Goal: Navigation & Orientation: Find specific page/section

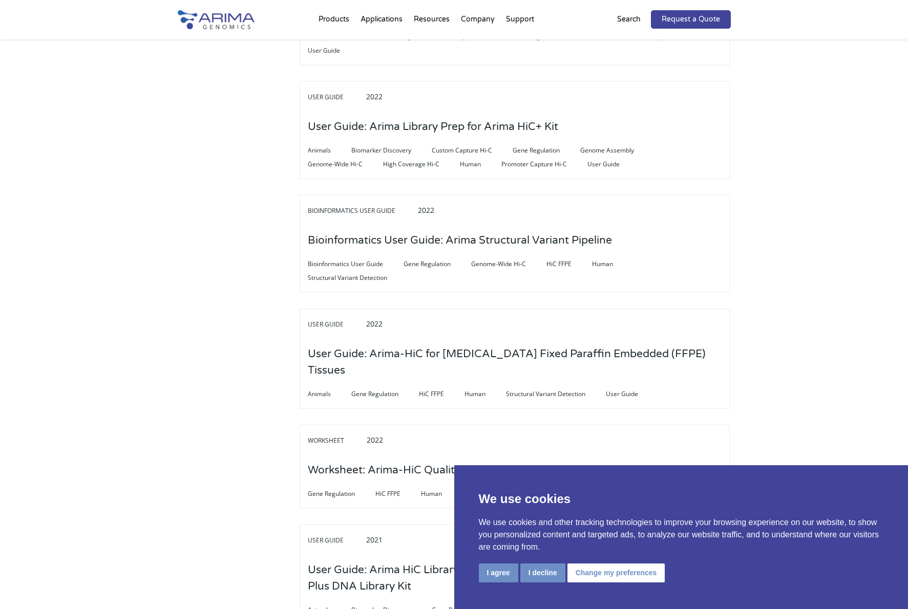
scroll to position [900, 0]
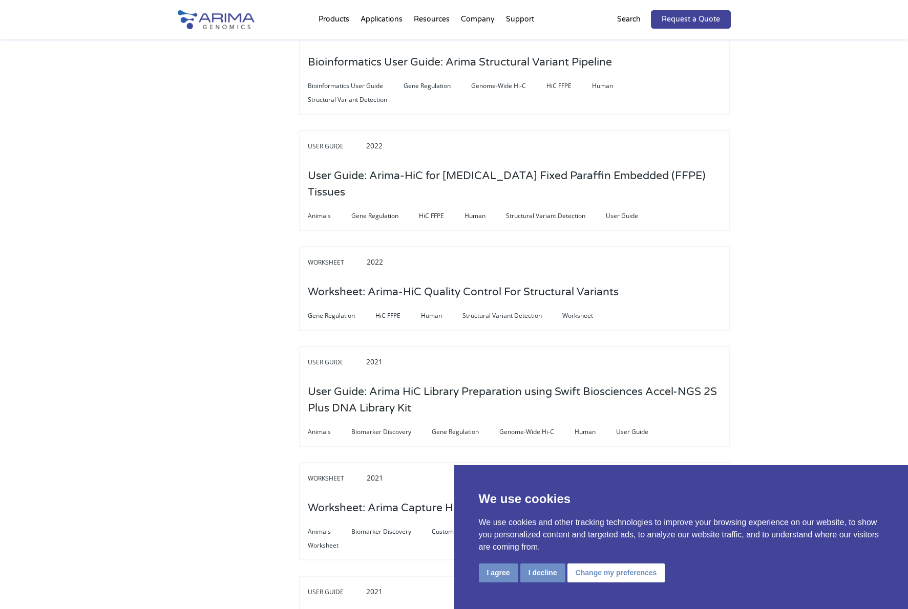
click at [542, 571] on button "I decline" at bounding box center [542, 573] width 45 height 19
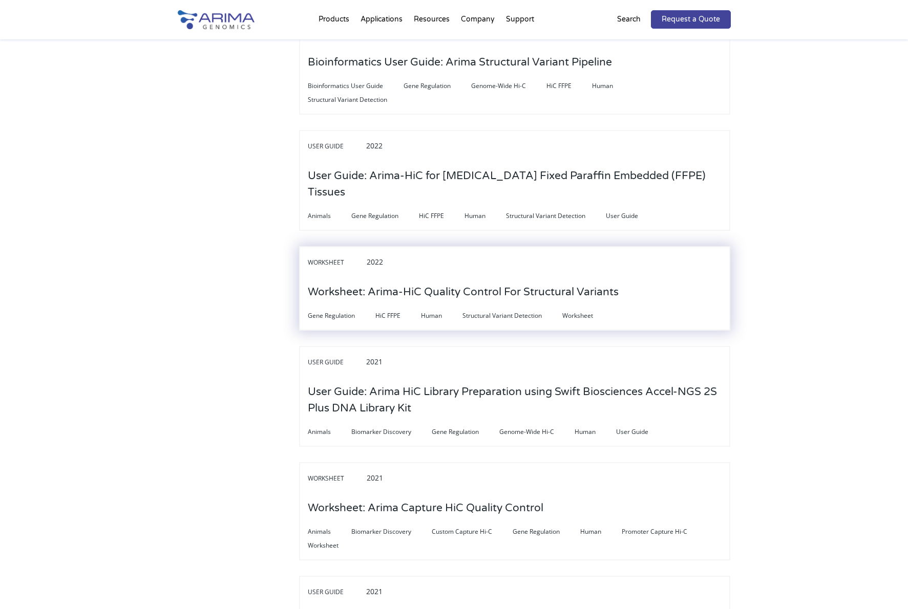
scroll to position [0, 0]
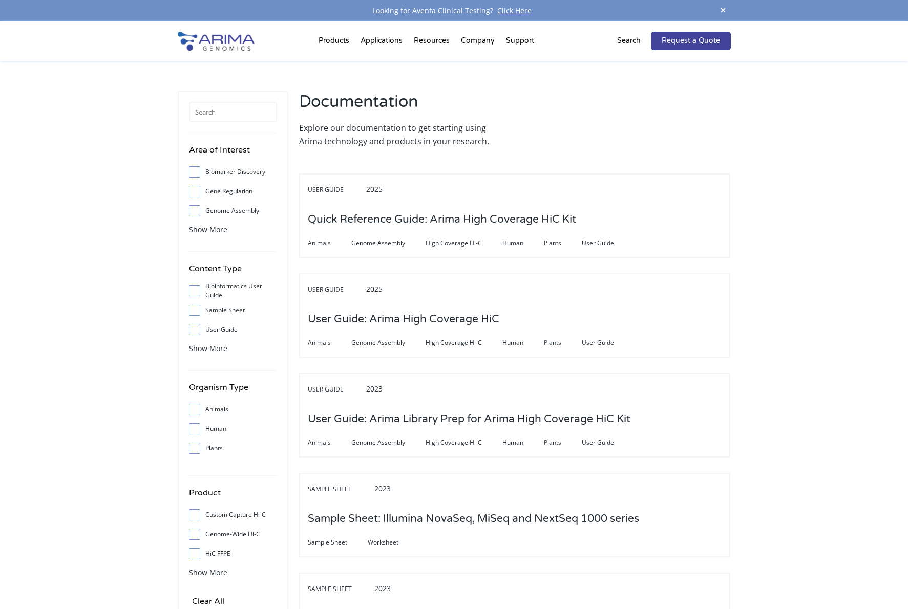
click at [215, 57] on div at bounding box center [216, 41] width 77 height 39
click at [214, 48] on img at bounding box center [216, 41] width 77 height 19
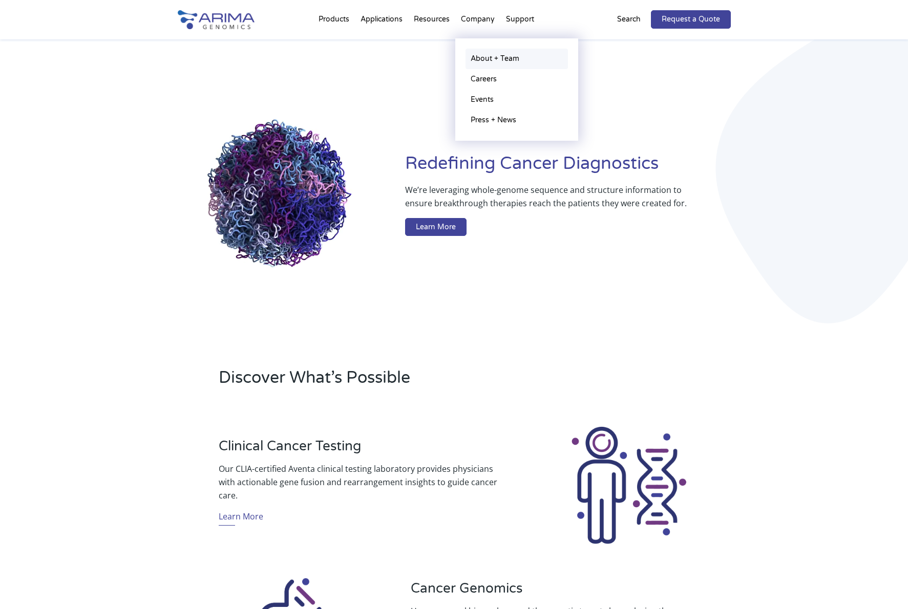
click at [489, 52] on link "About + Team" at bounding box center [516, 59] width 102 height 20
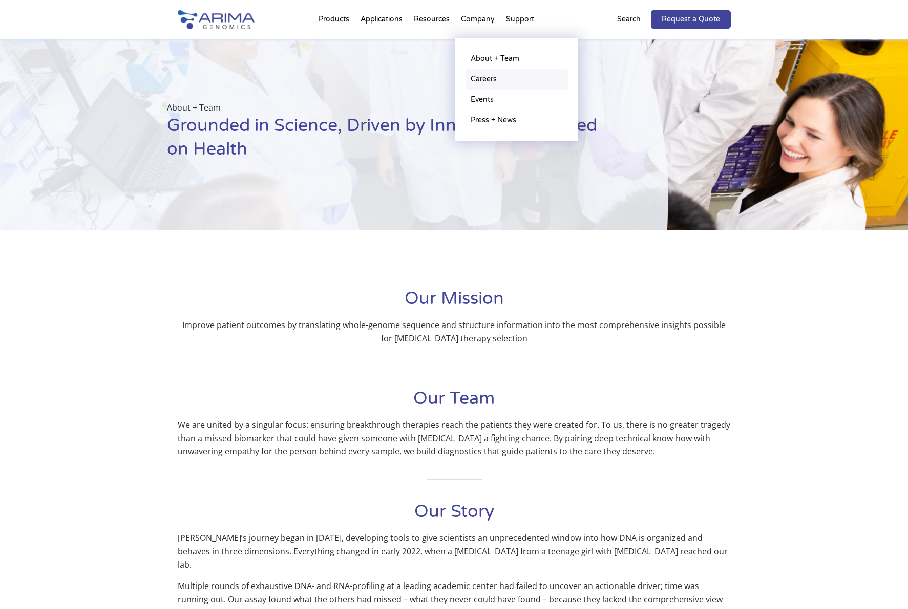
click at [478, 77] on link "Careers" at bounding box center [516, 79] width 102 height 20
